Goal: Information Seeking & Learning: Learn about a topic

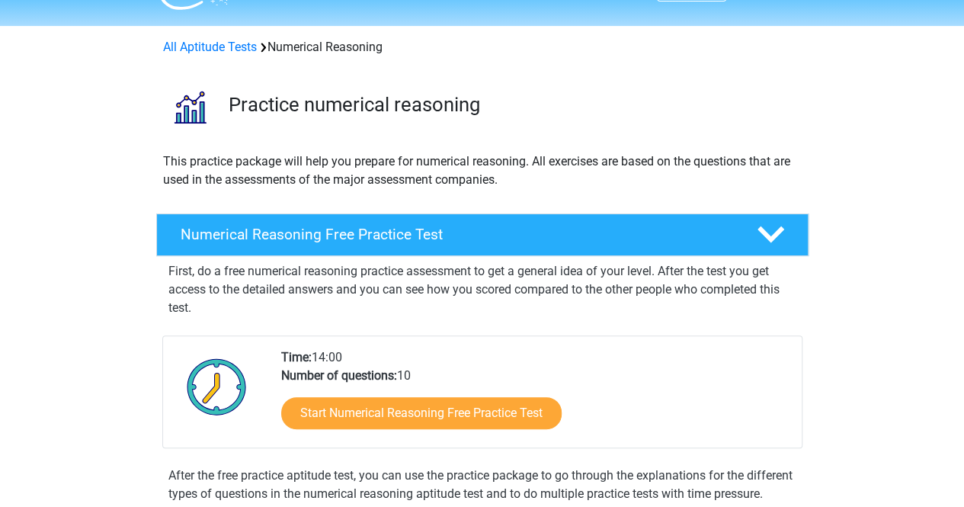
scroll to position [37, 0]
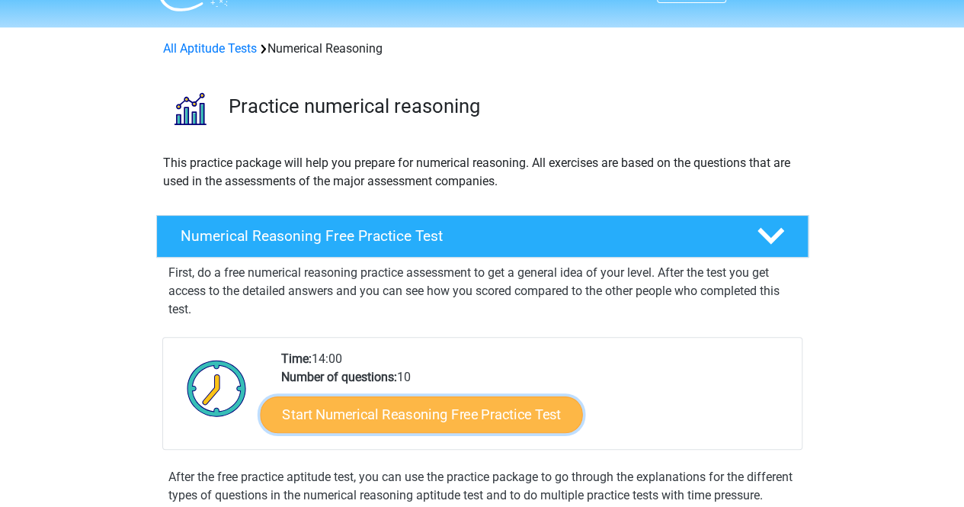
click at [497, 420] on link "Start Numerical Reasoning Free Practice Test" at bounding box center [421, 413] width 322 height 37
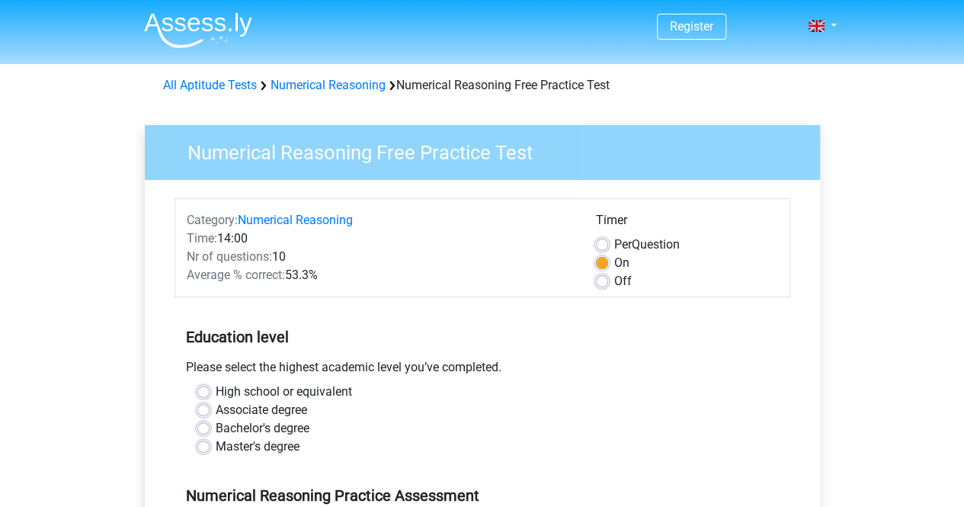
click at [657, 241] on label "Per Question" at bounding box center [647, 244] width 66 height 18
click at [608, 241] on input "Per Question" at bounding box center [602, 242] width 12 height 15
radio input "true"
click at [614, 261] on label "On" at bounding box center [621, 263] width 15 height 18
click at [601, 261] on input "On" at bounding box center [602, 261] width 12 height 15
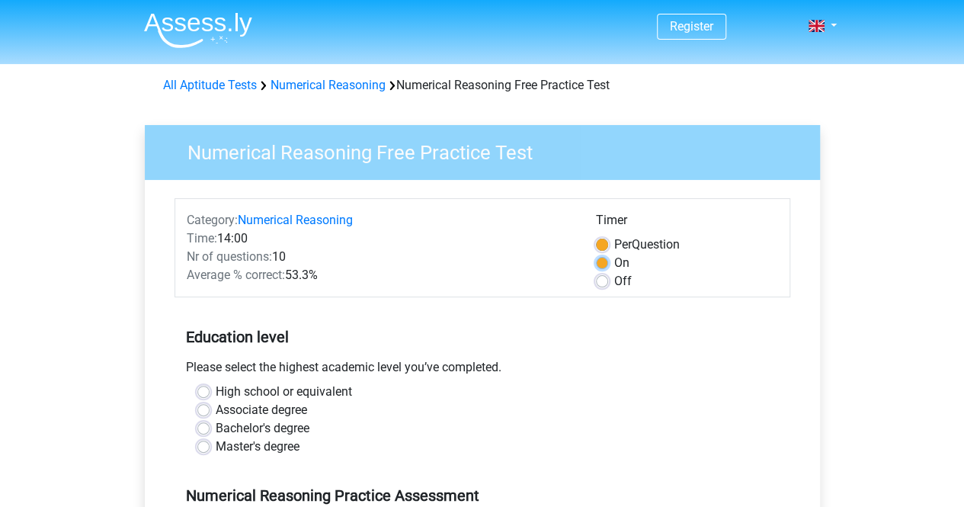
radio input "true"
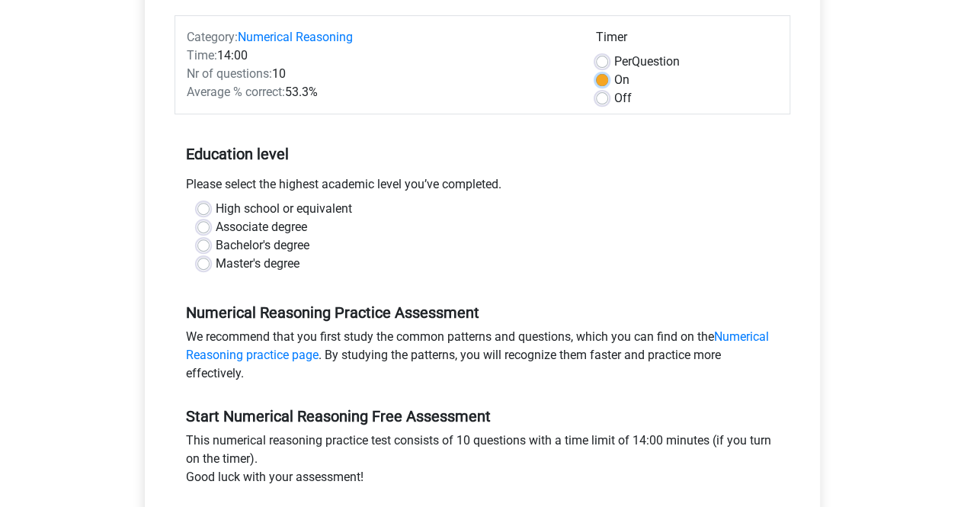
scroll to position [189, 0]
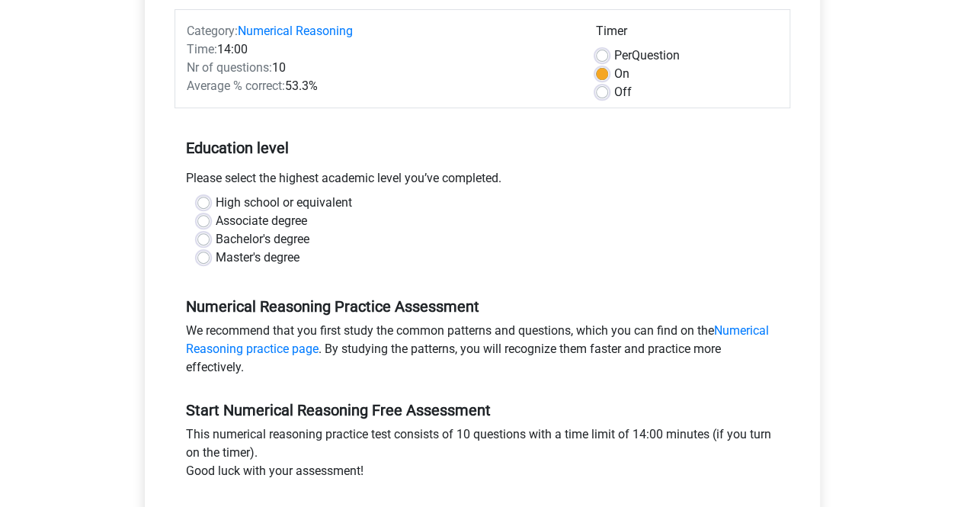
click at [229, 202] on label "High school or equivalent" at bounding box center [284, 202] width 136 height 18
click at [209, 202] on input "High school or equivalent" at bounding box center [203, 200] width 12 height 15
radio input "true"
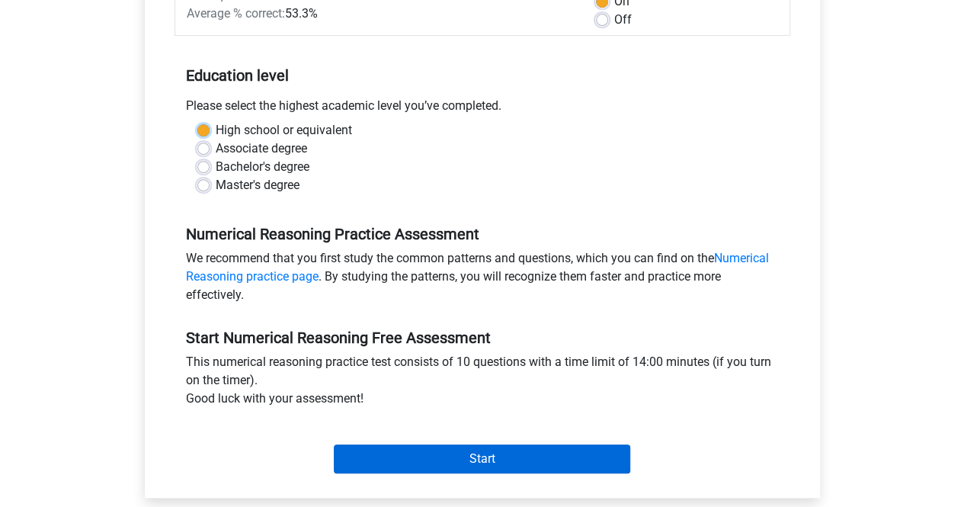
scroll to position [261, 0]
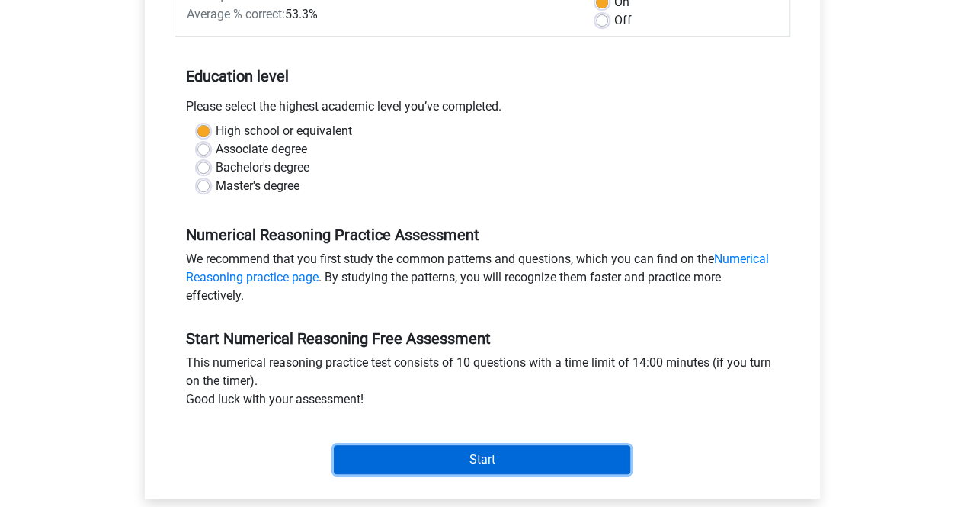
click at [533, 467] on input "Start" at bounding box center [482, 459] width 296 height 29
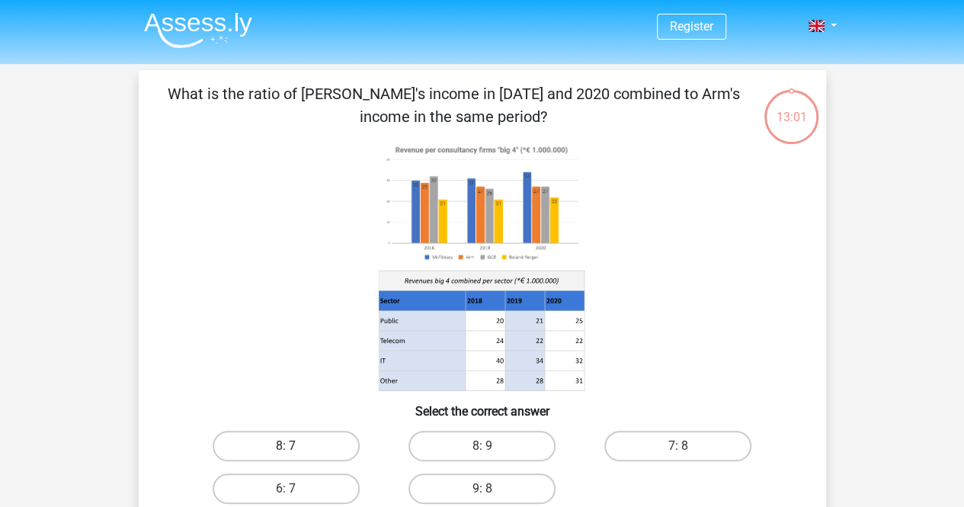
click at [318, 446] on label "8: 7" at bounding box center [286, 445] width 147 height 30
click at [296, 446] on input "8: 7" at bounding box center [291, 451] width 10 height 10
radio input "true"
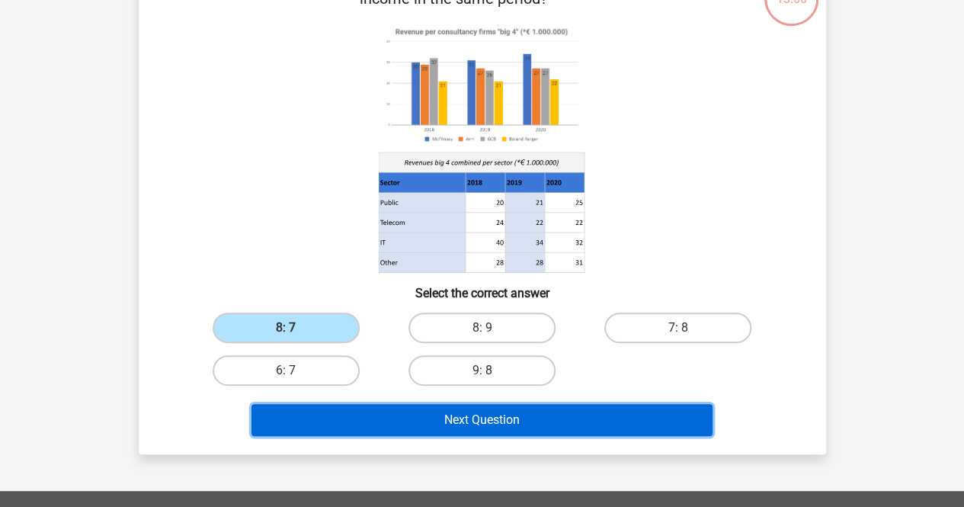
click at [372, 430] on button "Next Question" at bounding box center [481, 420] width 461 height 32
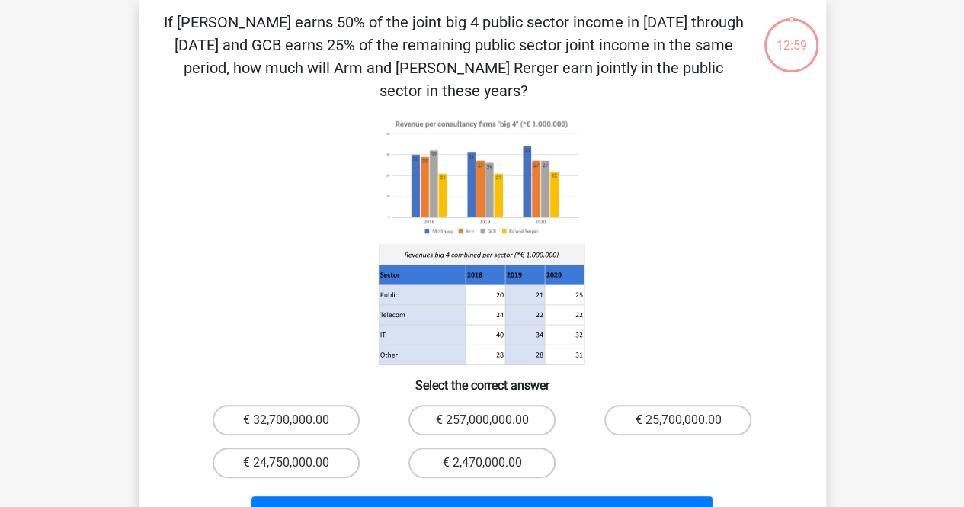
scroll to position [70, 0]
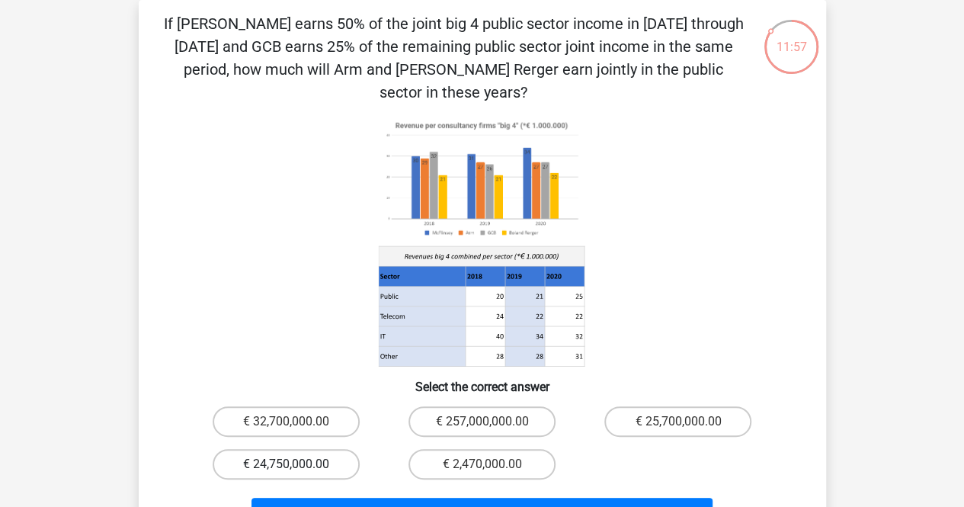
click at [306, 449] on label "€ 24,750,000.00" at bounding box center [286, 464] width 147 height 30
click at [296, 464] on input "€ 24,750,000.00" at bounding box center [291, 469] width 10 height 10
radio input "true"
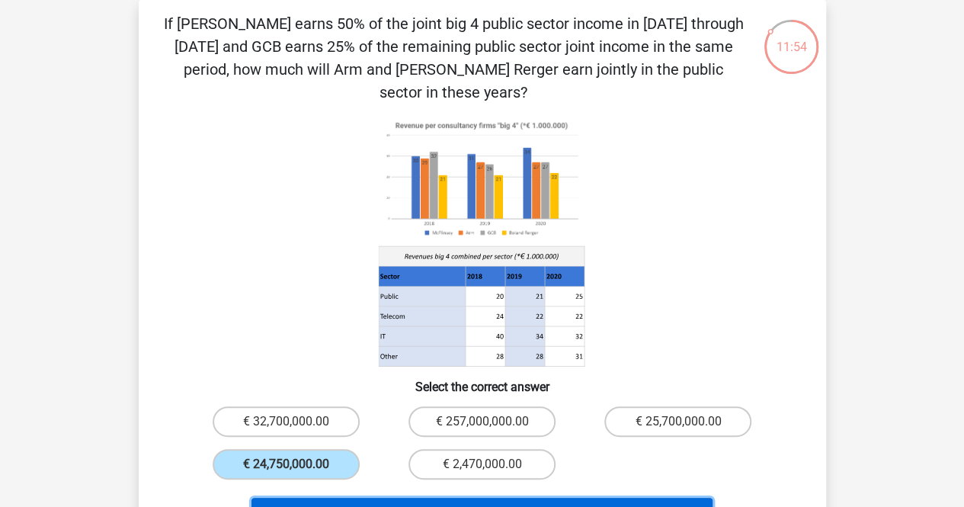
click at [409, 497] on button "Next Question" at bounding box center [481, 513] width 461 height 32
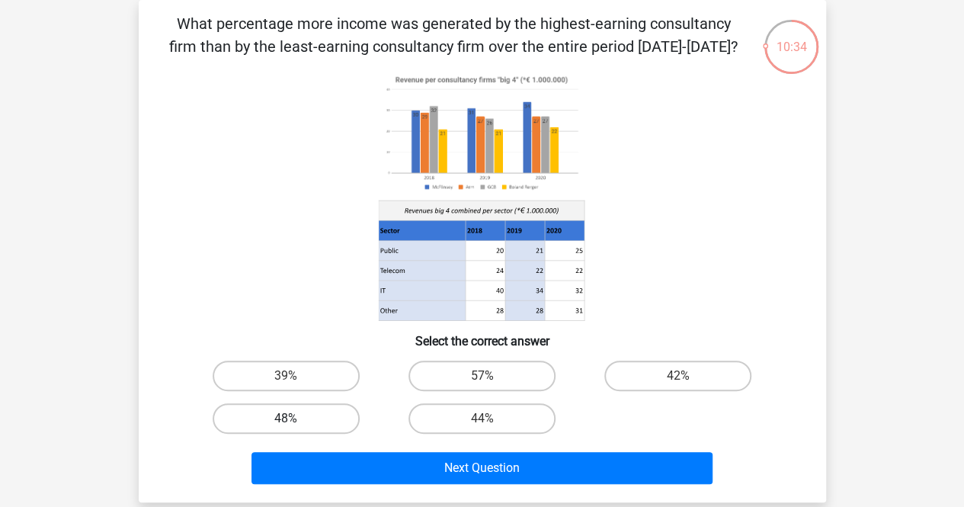
click at [308, 418] on label "48%" at bounding box center [286, 418] width 147 height 30
click at [296, 418] on input "48%" at bounding box center [291, 423] width 10 height 10
radio input "true"
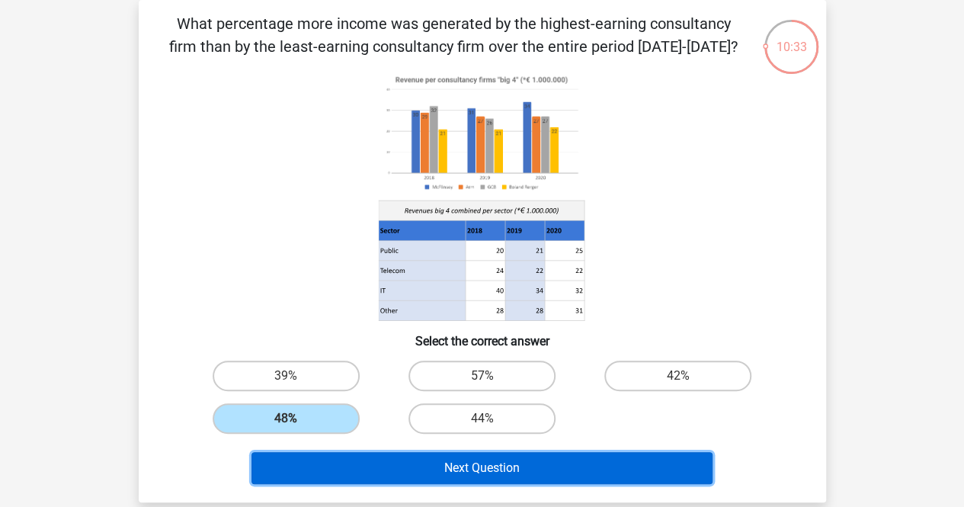
click at [384, 461] on button "Next Question" at bounding box center [481, 468] width 461 height 32
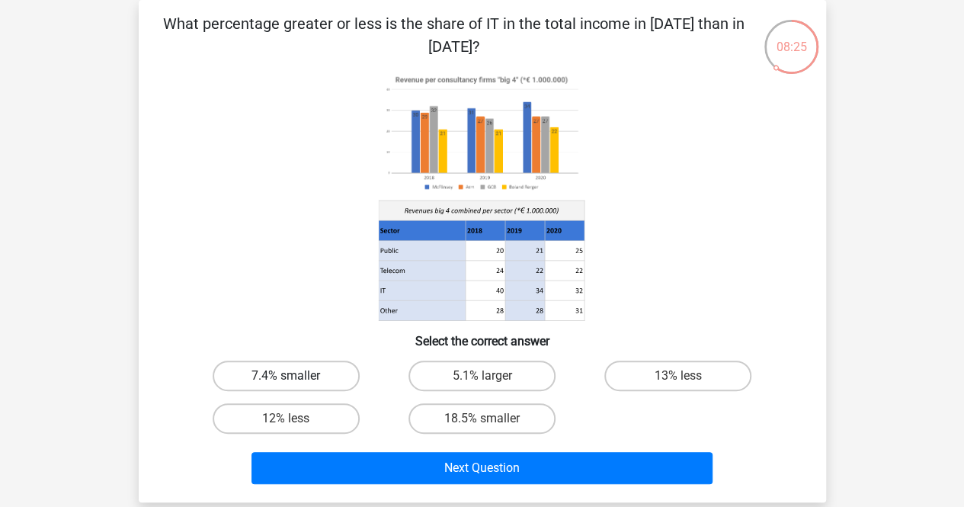
click at [347, 382] on label "7.4% smaller" at bounding box center [286, 375] width 147 height 30
click at [296, 382] on input "7.4% smaller" at bounding box center [291, 381] width 10 height 10
radio input "true"
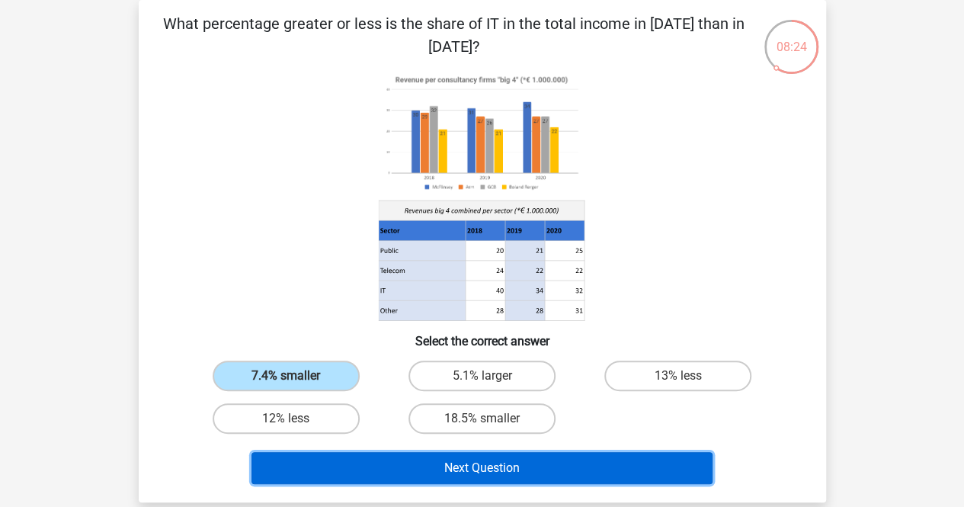
click at [465, 466] on button "Next Question" at bounding box center [481, 468] width 461 height 32
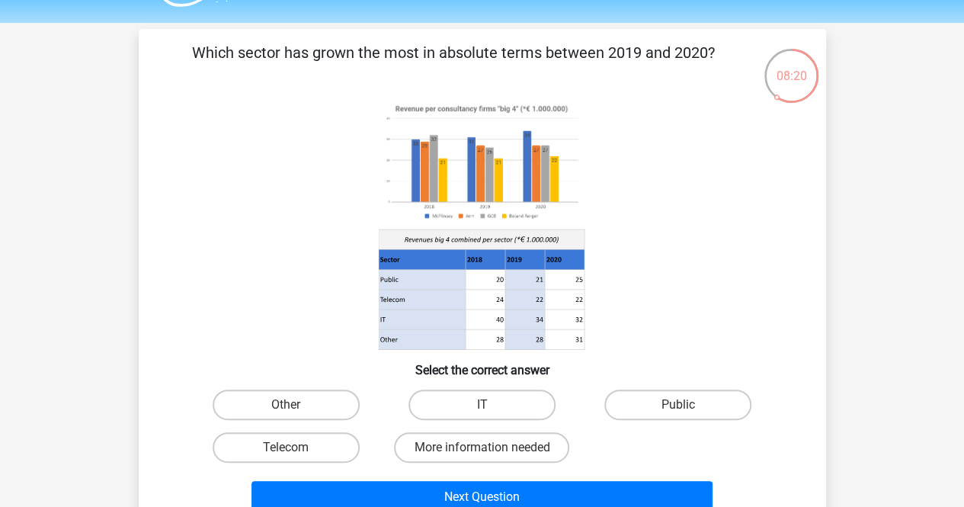
scroll to position [47, 0]
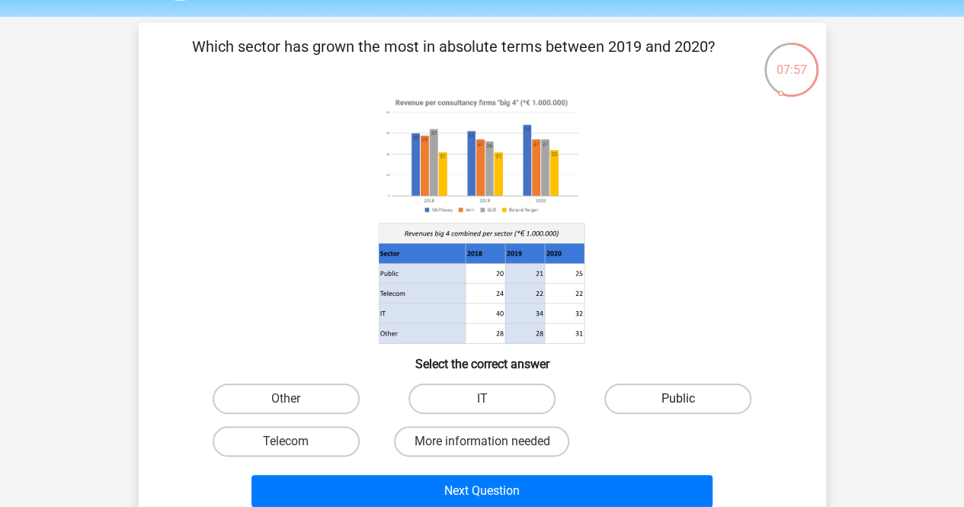
click at [635, 406] on label "Public" at bounding box center [677, 398] width 147 height 30
click at [678, 406] on input "Public" at bounding box center [683, 403] width 10 height 10
radio input "true"
click at [506, 441] on label "More information needed" at bounding box center [481, 441] width 175 height 30
click at [491, 441] on input "More information needed" at bounding box center [486, 446] width 10 height 10
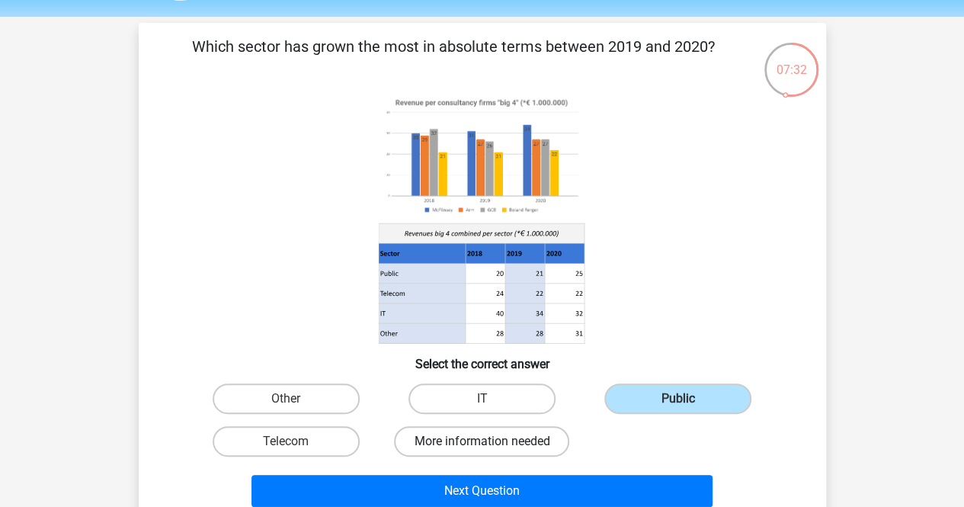
radio input "true"
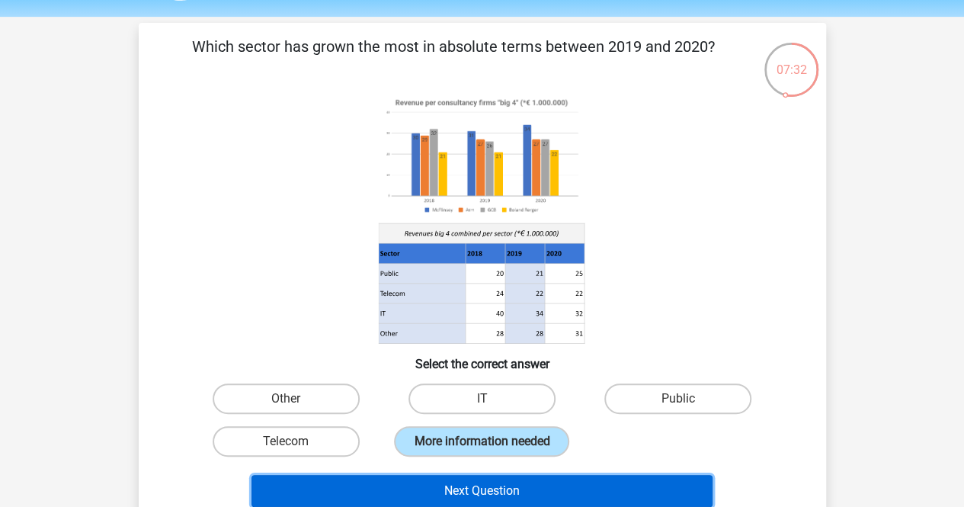
click at [519, 492] on button "Next Question" at bounding box center [481, 491] width 461 height 32
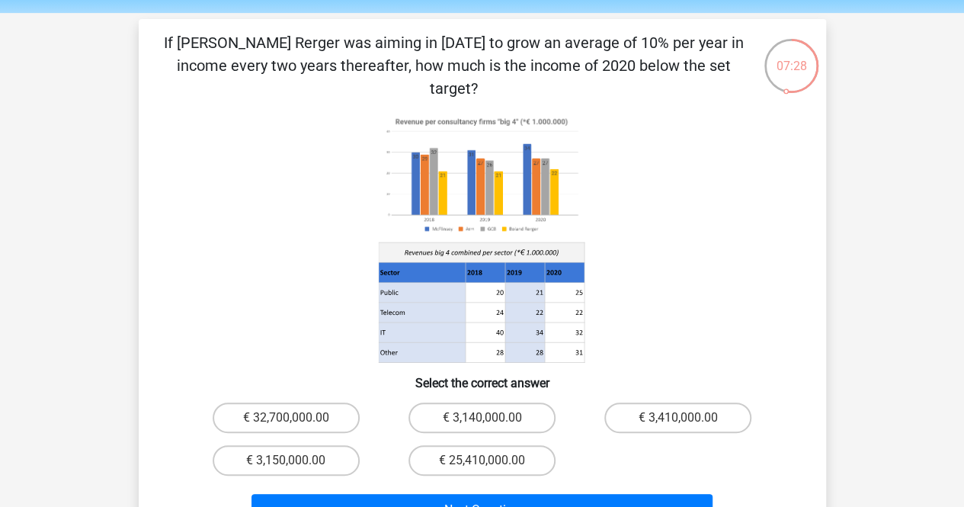
scroll to position [50, 0]
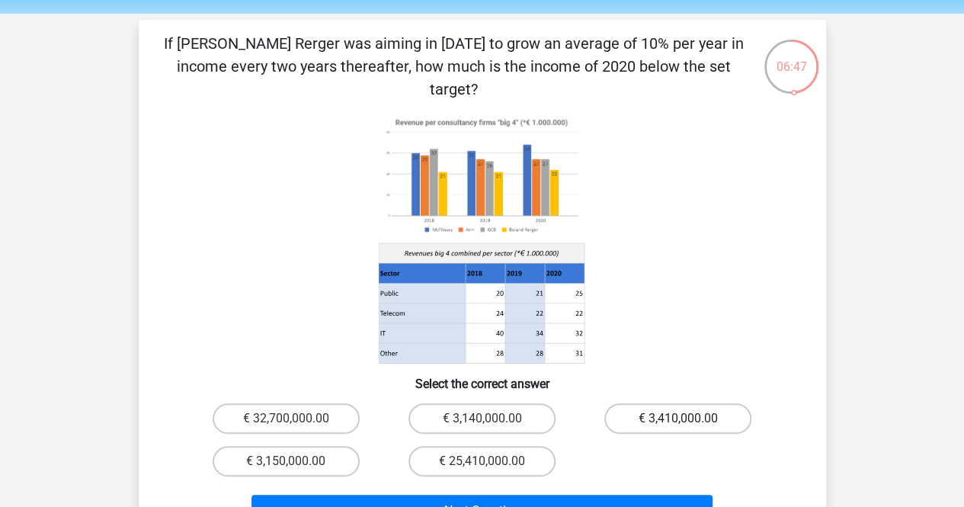
click at [669, 403] on label "€ 3,410,000.00" at bounding box center [677, 418] width 147 height 30
click at [678, 418] on input "€ 3,410,000.00" at bounding box center [683, 423] width 10 height 10
radio input "true"
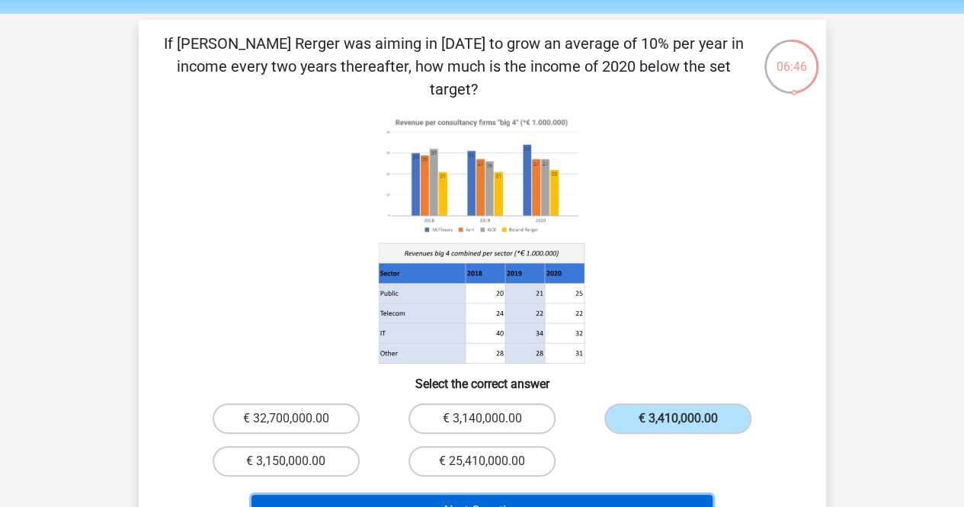
click at [593, 494] on button "Next Question" at bounding box center [481, 510] width 461 height 32
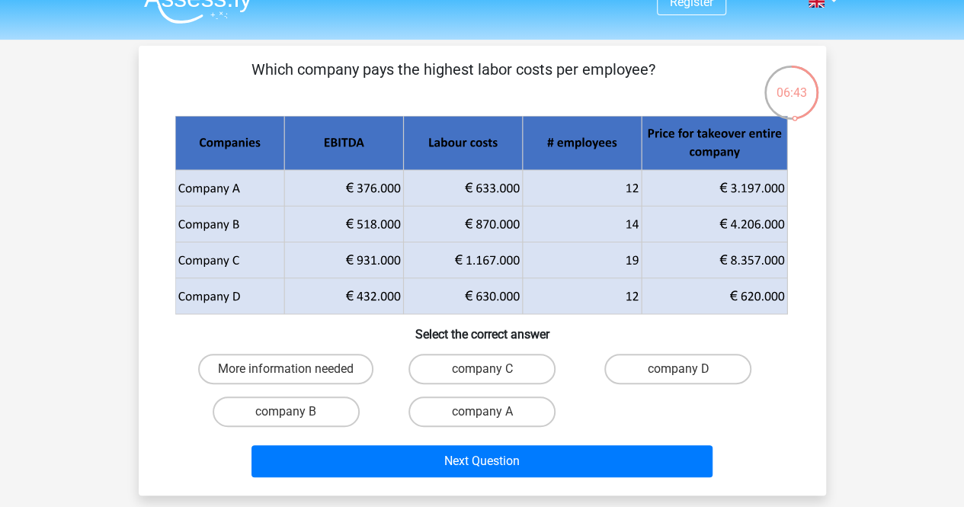
scroll to position [48, 0]
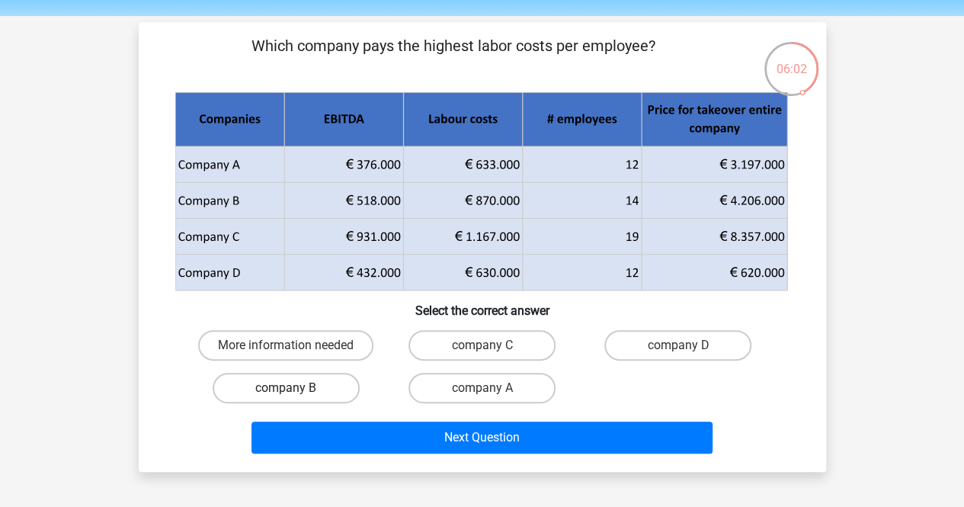
click at [309, 386] on label "company B" at bounding box center [286, 387] width 147 height 30
click at [296, 388] on input "company B" at bounding box center [291, 393] width 10 height 10
radio input "true"
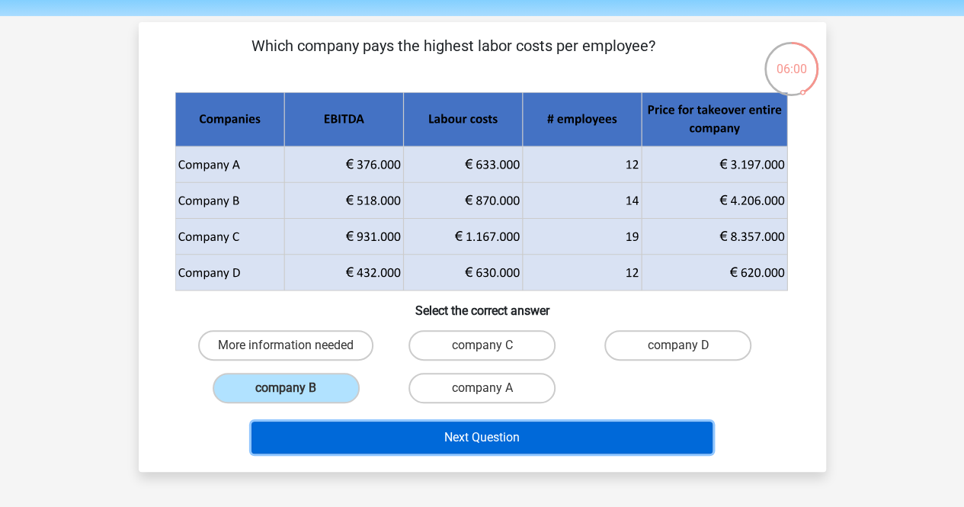
click at [515, 428] on button "Next Question" at bounding box center [481, 437] width 461 height 32
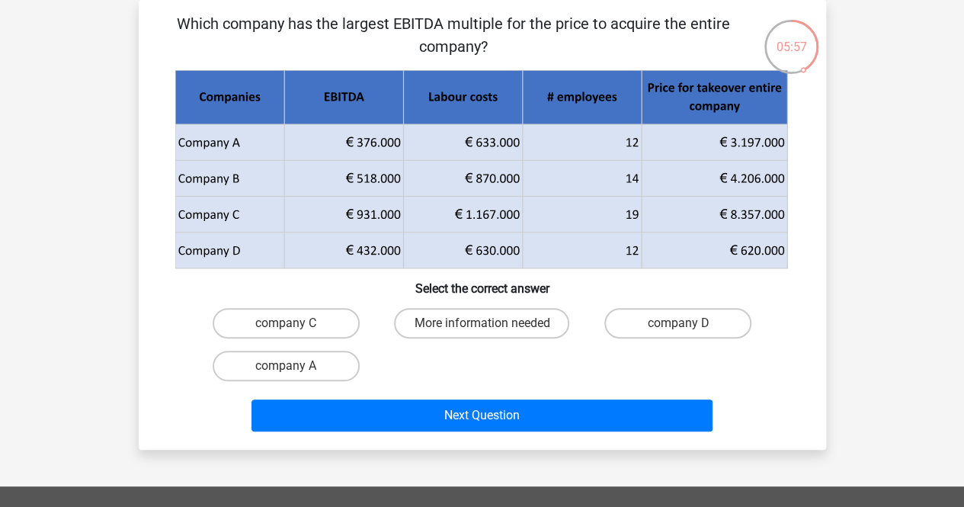
scroll to position [56, 0]
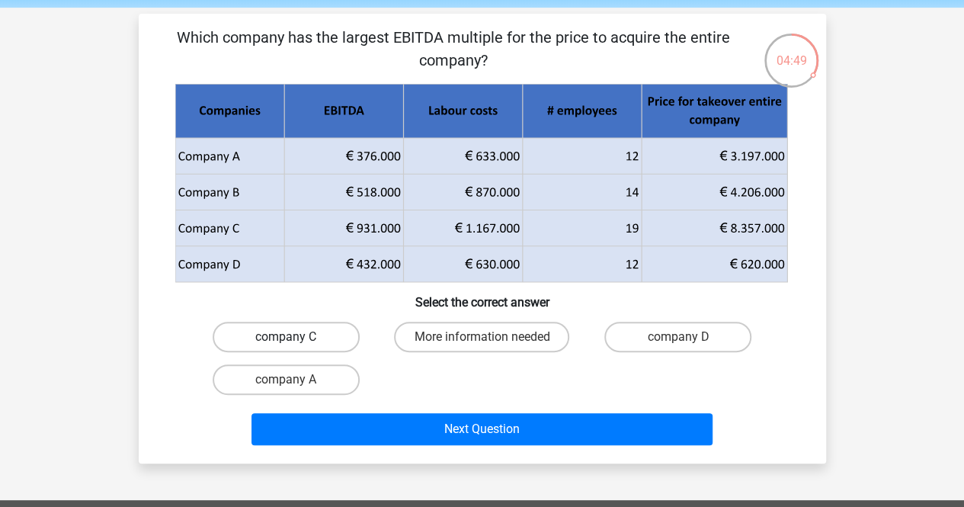
click at [337, 341] on label "company C" at bounding box center [286, 336] width 147 height 30
click at [296, 341] on input "company C" at bounding box center [291, 342] width 10 height 10
radio input "true"
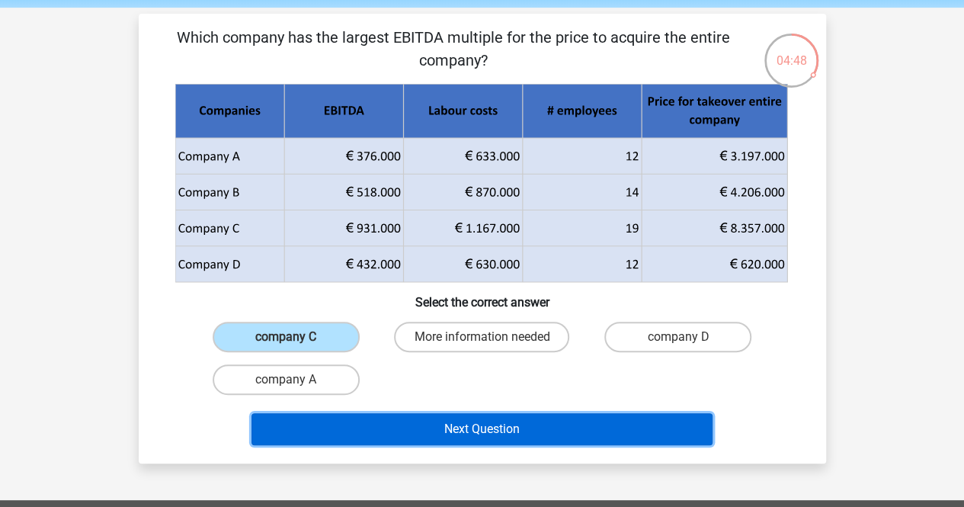
click at [439, 429] on button "Next Question" at bounding box center [481, 429] width 461 height 32
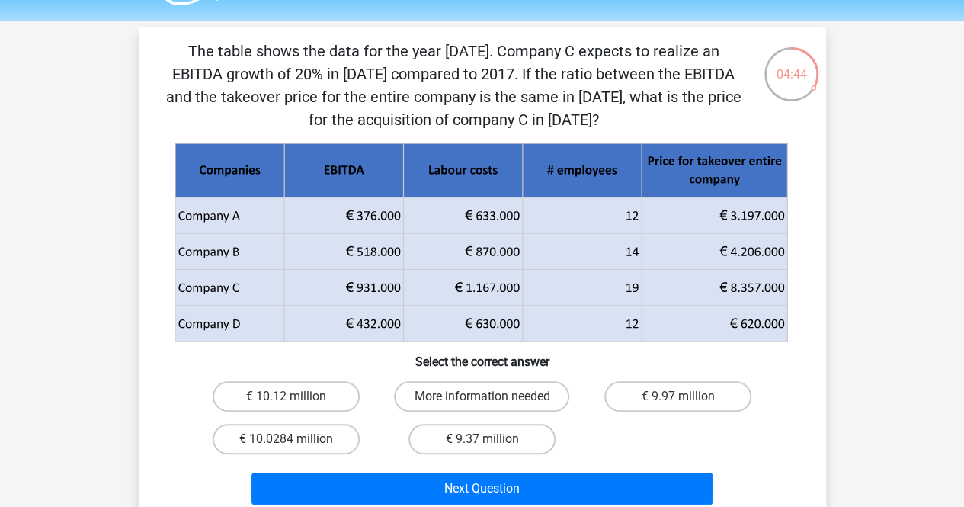
scroll to position [42, 0]
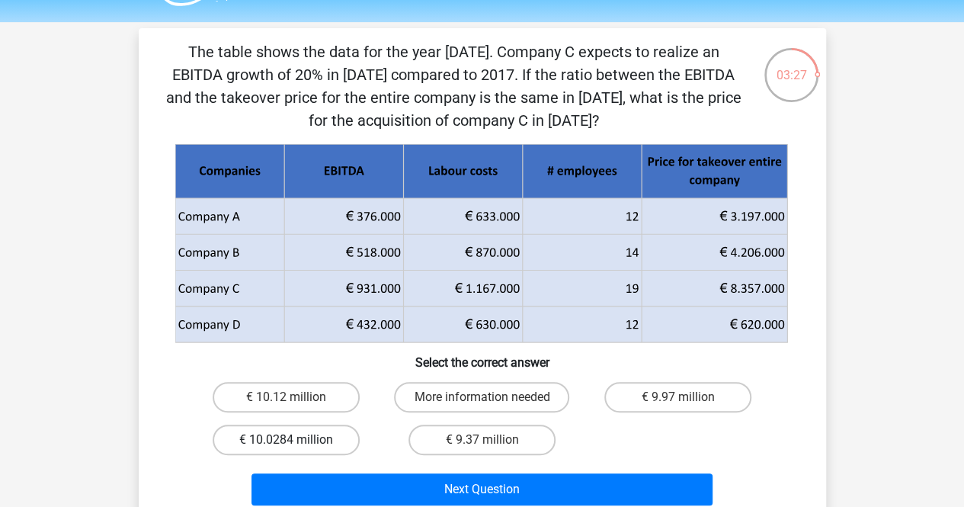
click at [305, 442] on label "€ 10.0284 million" at bounding box center [286, 439] width 147 height 30
click at [296, 442] on input "€ 10.0284 million" at bounding box center [291, 445] width 10 height 10
radio input "true"
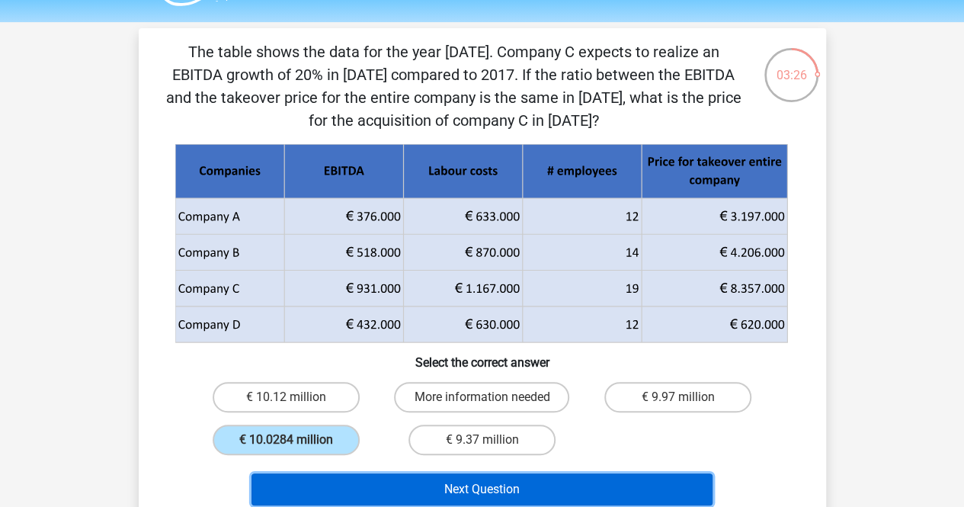
click at [420, 488] on button "Next Question" at bounding box center [481, 489] width 461 height 32
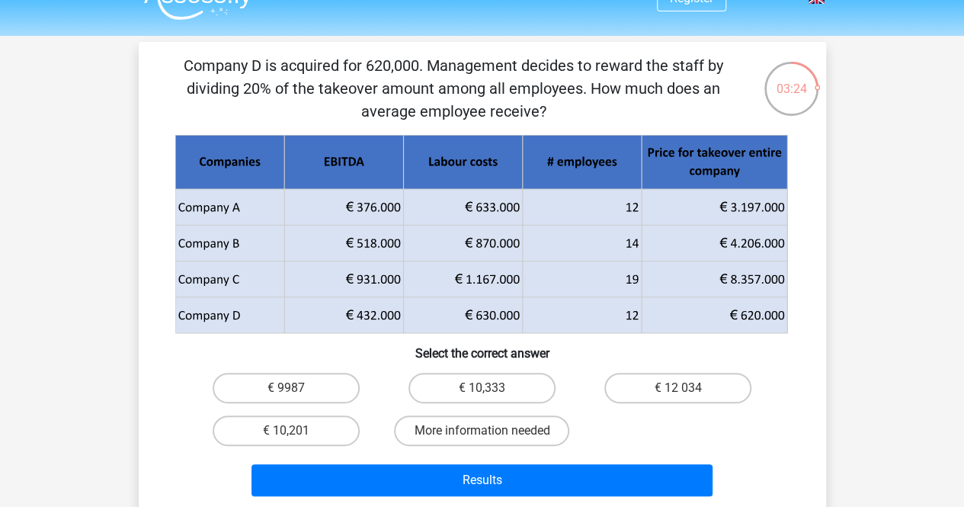
scroll to position [29, 0]
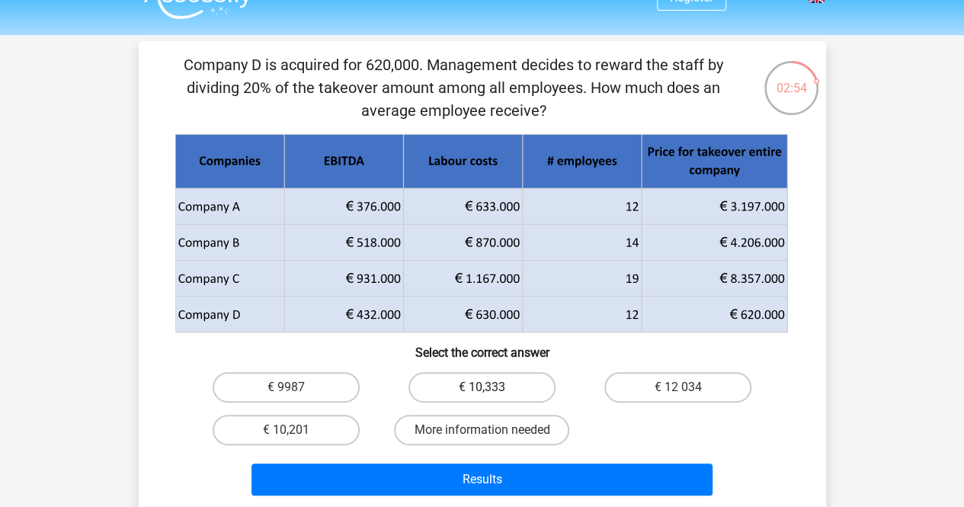
click at [515, 386] on label "€ 10,333" at bounding box center [481, 387] width 147 height 30
click at [491, 387] on input "€ 10,333" at bounding box center [486, 392] width 10 height 10
radio input "true"
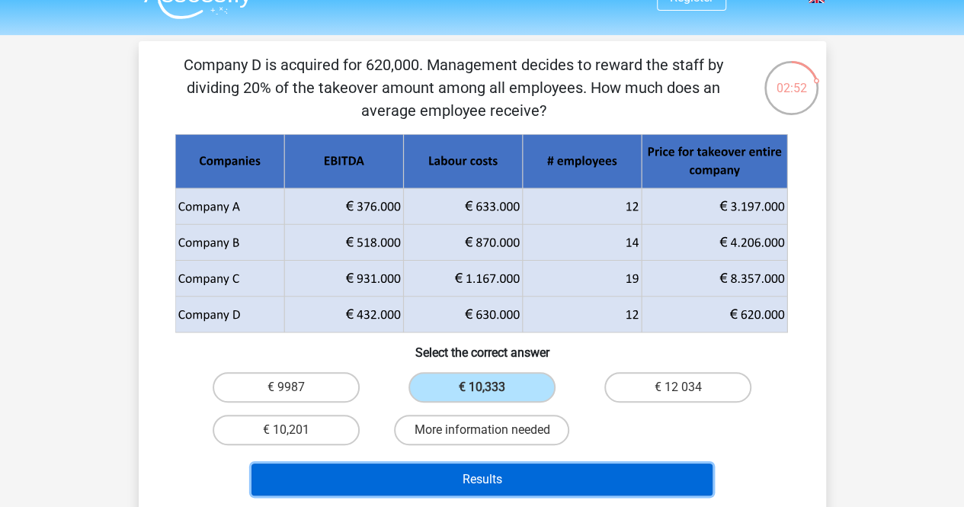
click at [612, 468] on button "Results" at bounding box center [481, 479] width 461 height 32
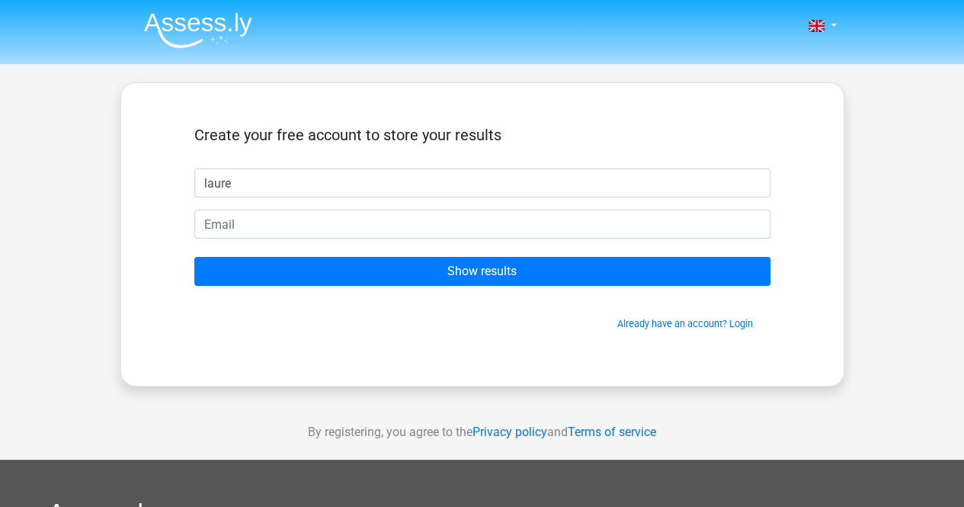
type input "Lauren"
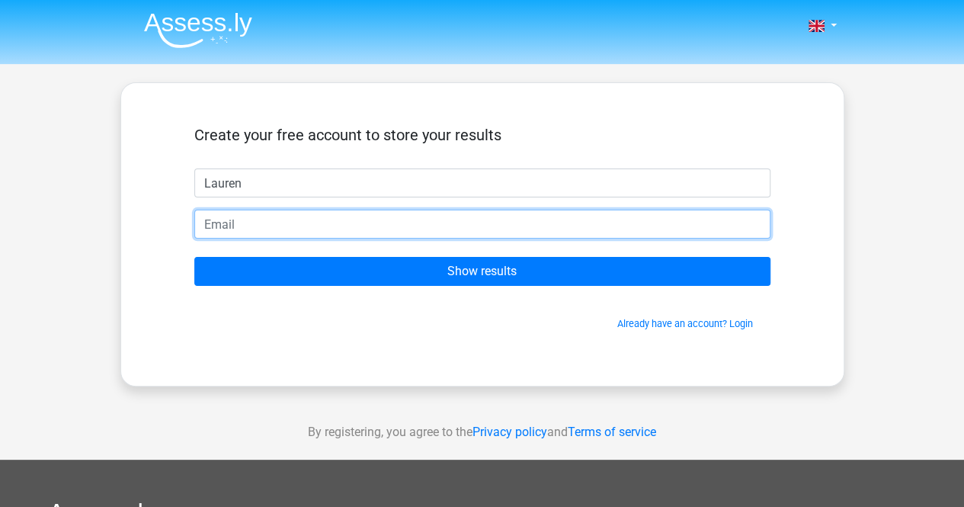
click at [244, 228] on input "email" at bounding box center [482, 223] width 576 height 29
type input "laurenoshea.net@gmail.com"
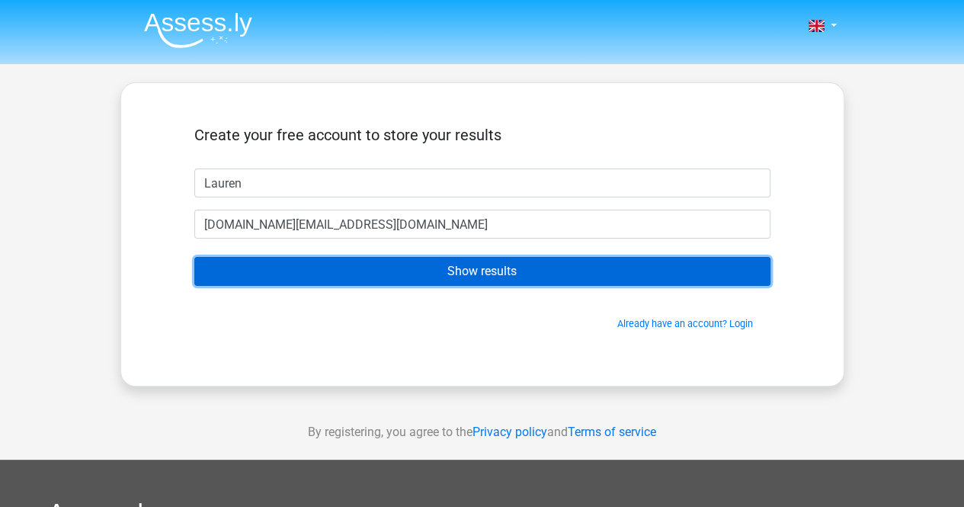
click at [388, 273] on input "Show results" at bounding box center [482, 271] width 576 height 29
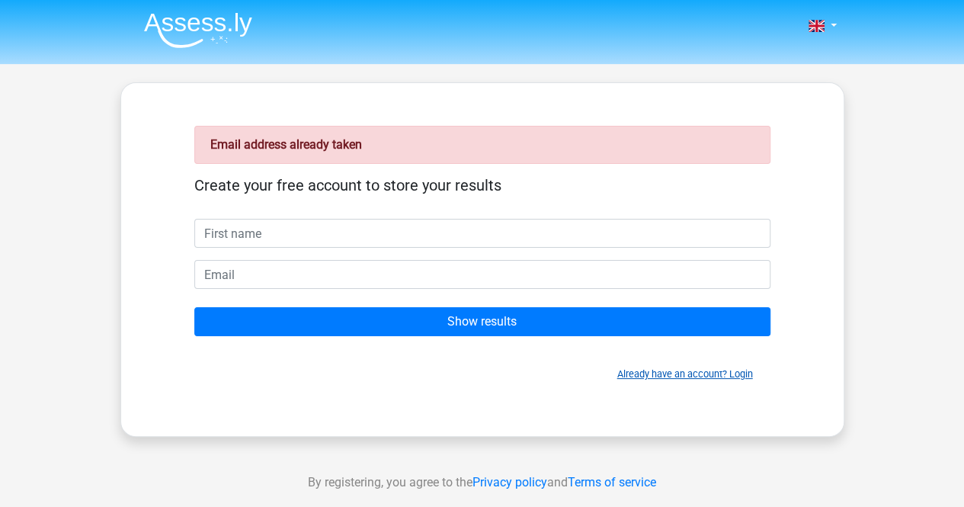
click at [635, 369] on link "Already have an account? Login" at bounding box center [685, 373] width 136 height 11
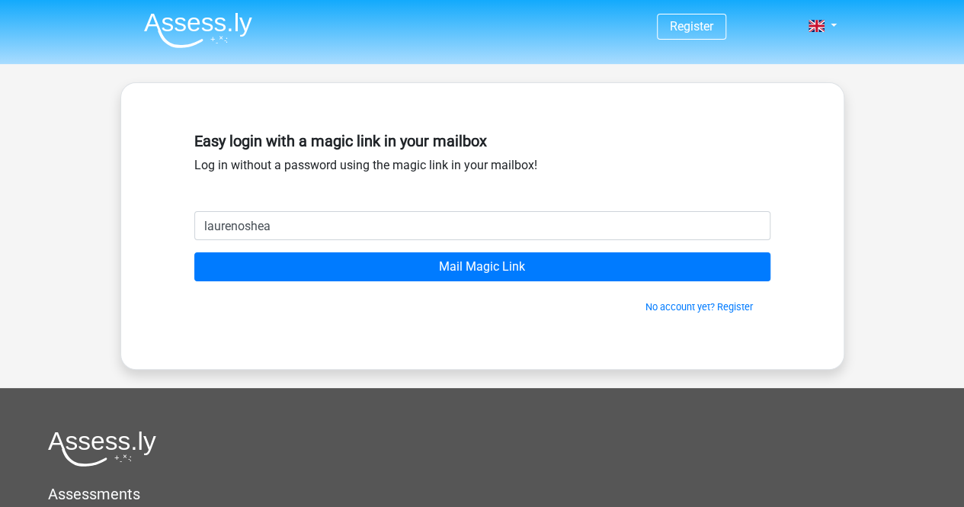
type input "[DOMAIN_NAME][EMAIL_ADDRESS][DOMAIN_NAME]"
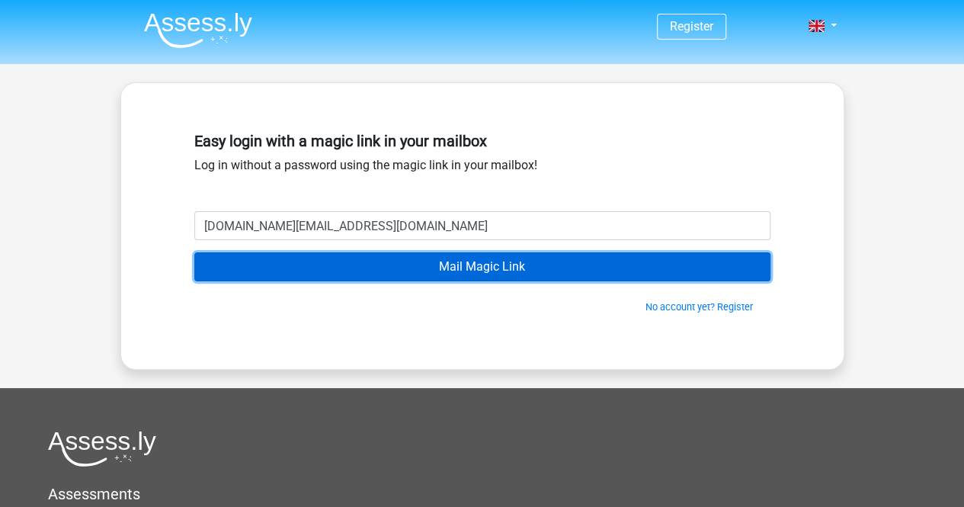
click at [381, 272] on input "Mail Magic Link" at bounding box center [482, 266] width 576 height 29
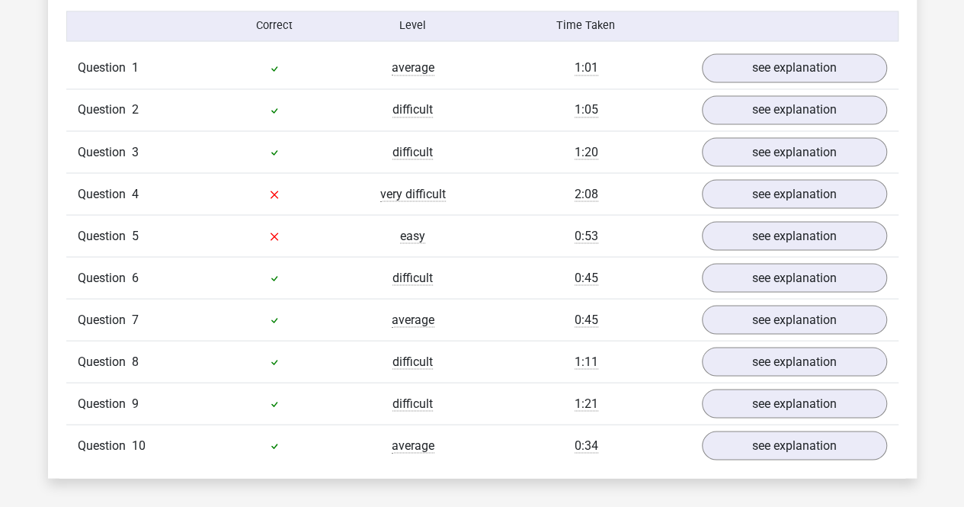
scroll to position [1322, 0]
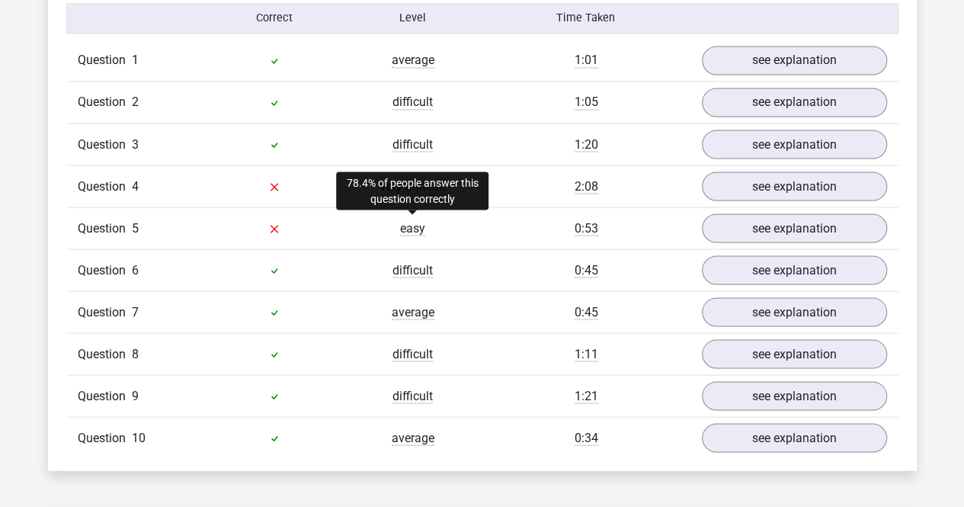
click at [414, 223] on span "easy" at bounding box center [412, 227] width 25 height 15
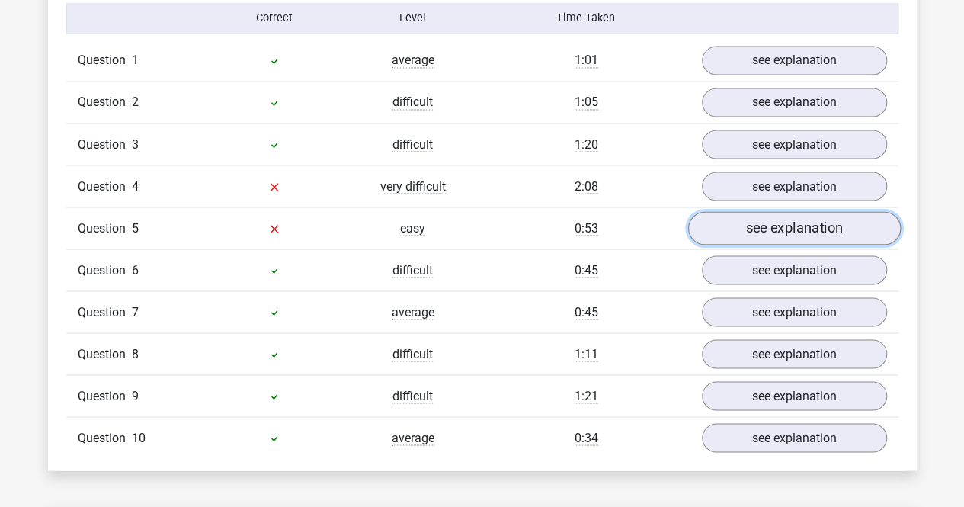
click at [811, 219] on link "see explanation" at bounding box center [793, 228] width 213 height 34
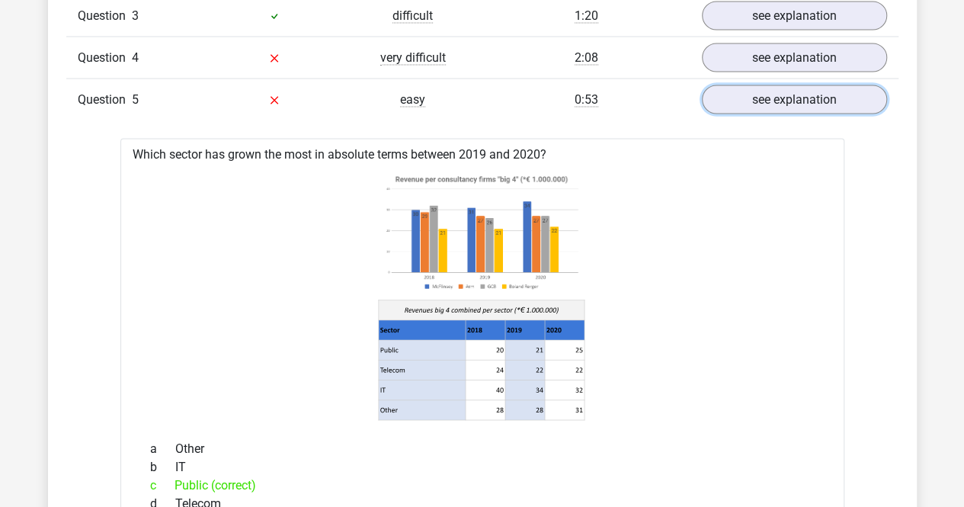
scroll to position [1260, 0]
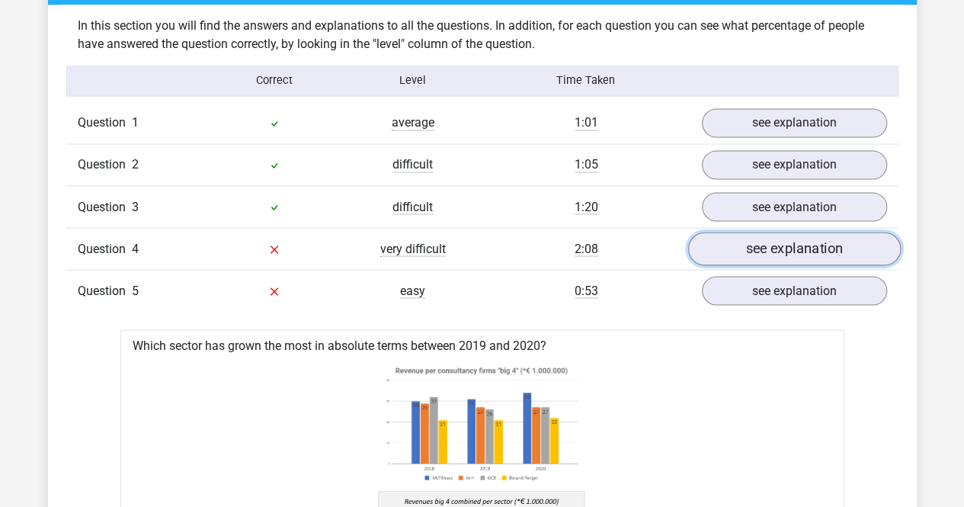
click at [771, 255] on link "see explanation" at bounding box center [793, 249] width 213 height 34
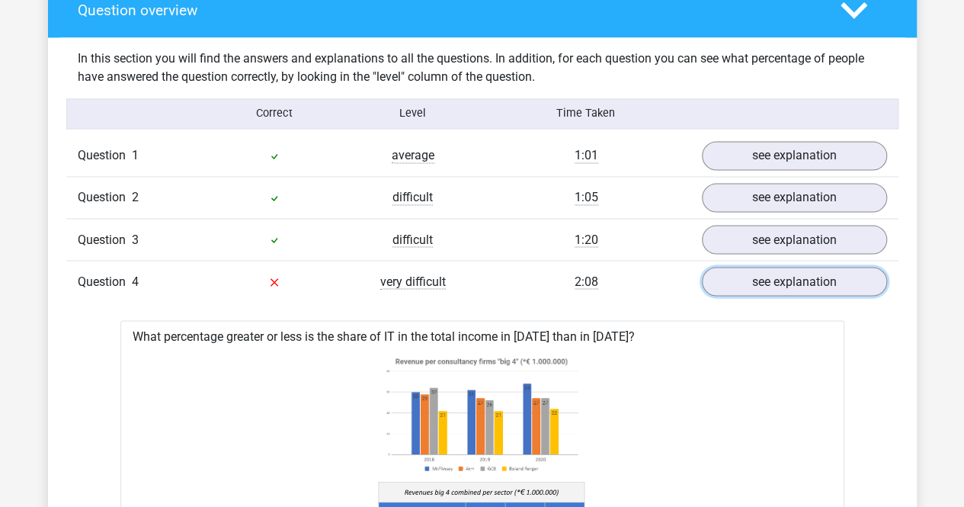
scroll to position [1226, 0]
